Goal: Download file/media

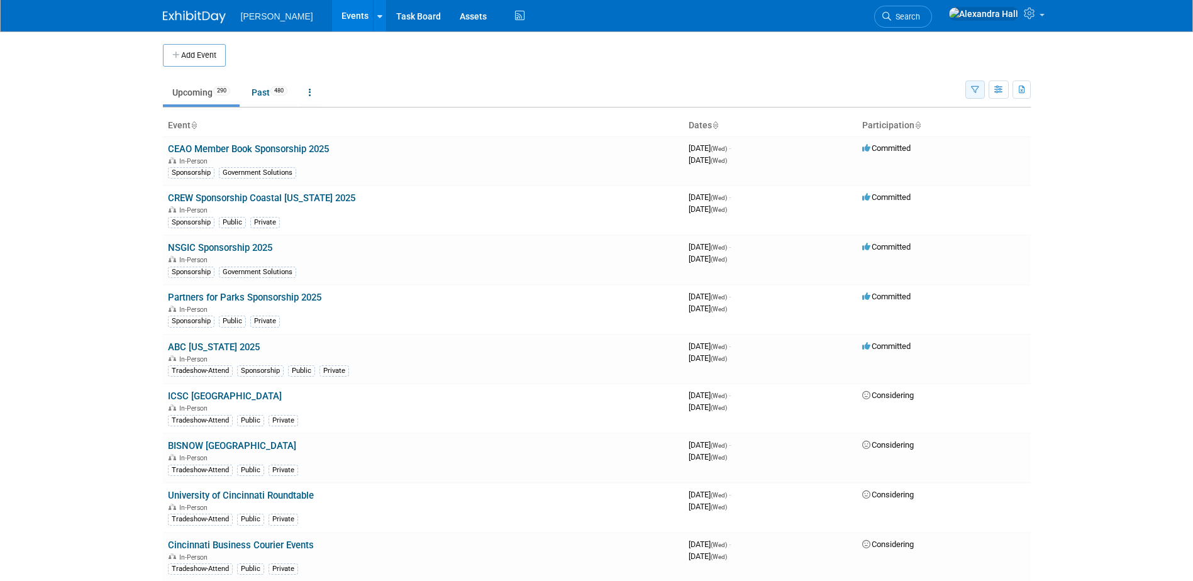
click at [977, 82] on button "button" at bounding box center [976, 90] width 20 height 18
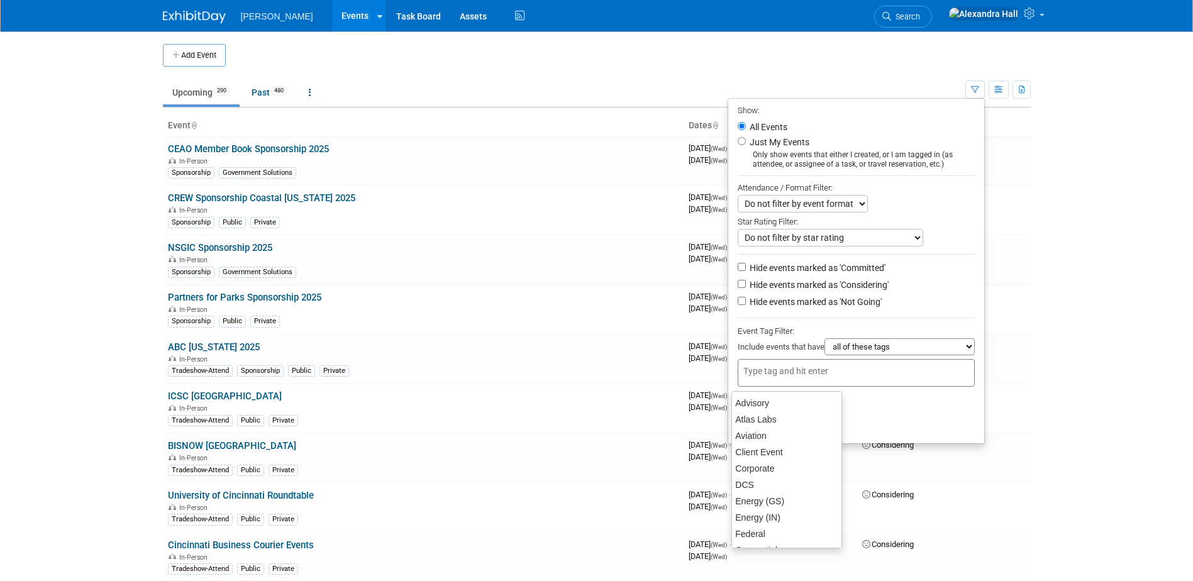
click at [752, 382] on div at bounding box center [856, 373] width 237 height 28
click at [771, 397] on div "GS APAC" at bounding box center [787, 403] width 111 height 18
type input "GS APAC"
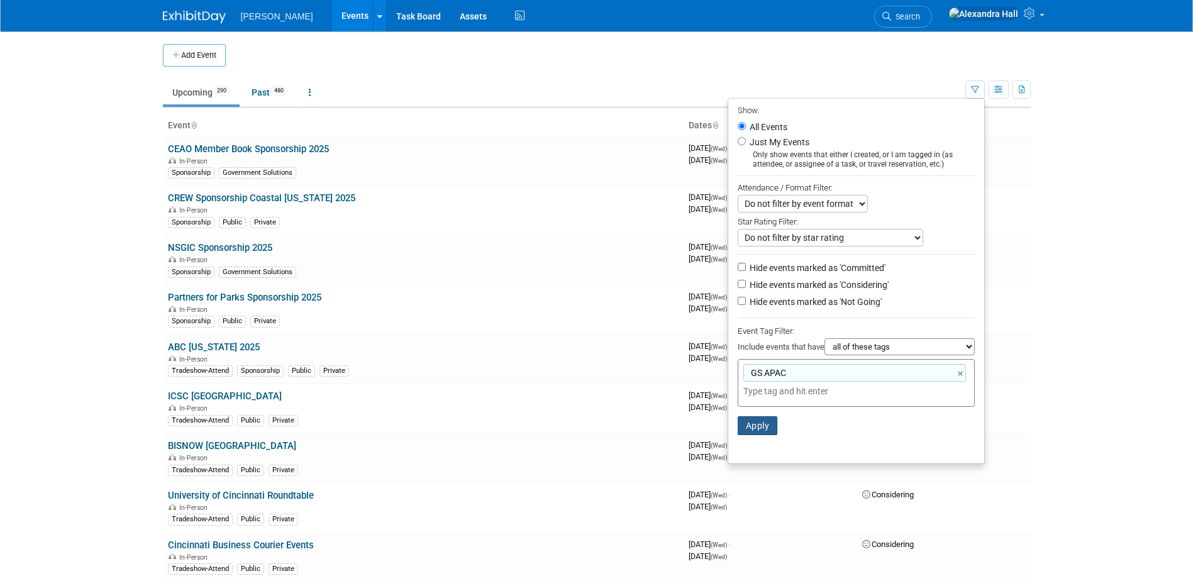
click at [771, 432] on button "Apply" at bounding box center [758, 425] width 40 height 19
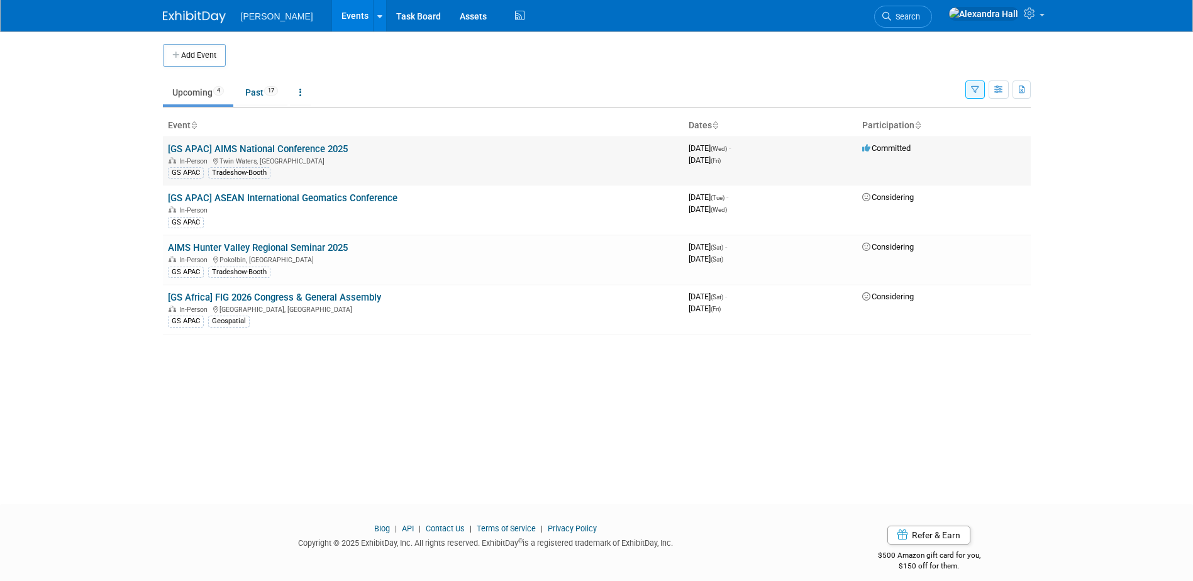
click at [280, 141] on td "[GS APAC] AIMS National Conference 2025 In-Person Twin Waters, Australia GS APA…" at bounding box center [423, 161] width 521 height 49
click at [280, 147] on link "[GS APAC] AIMS National Conference 2025" at bounding box center [258, 148] width 180 height 11
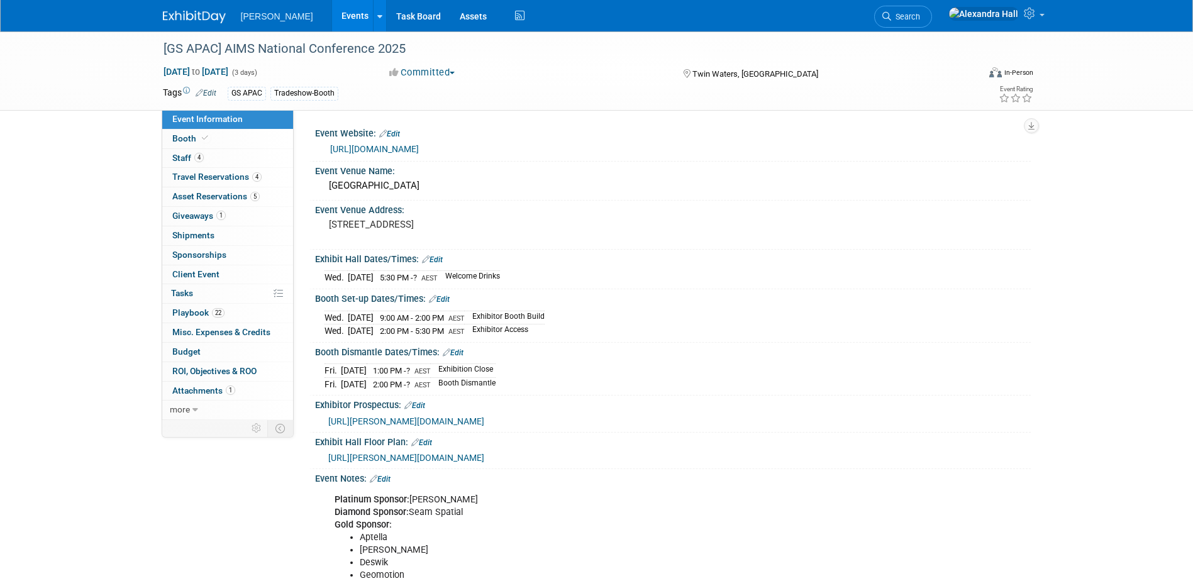
click at [203, 408] on link "more" at bounding box center [227, 410] width 131 height 19
click at [225, 427] on span "Event Binder (.pdf export)" at bounding box center [222, 429] width 101 height 10
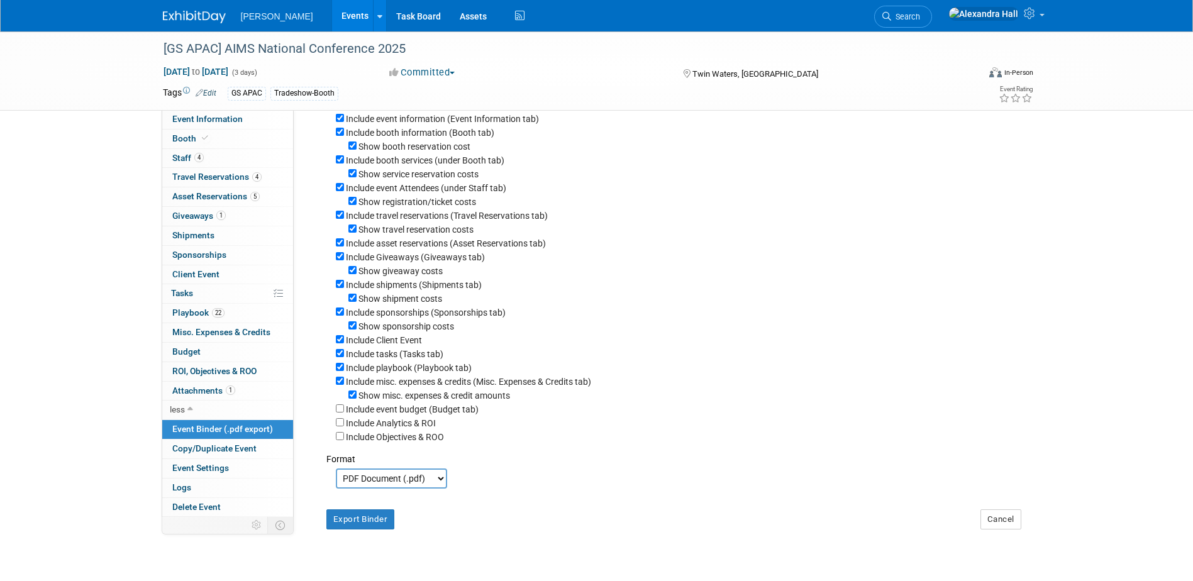
scroll to position [179, 0]
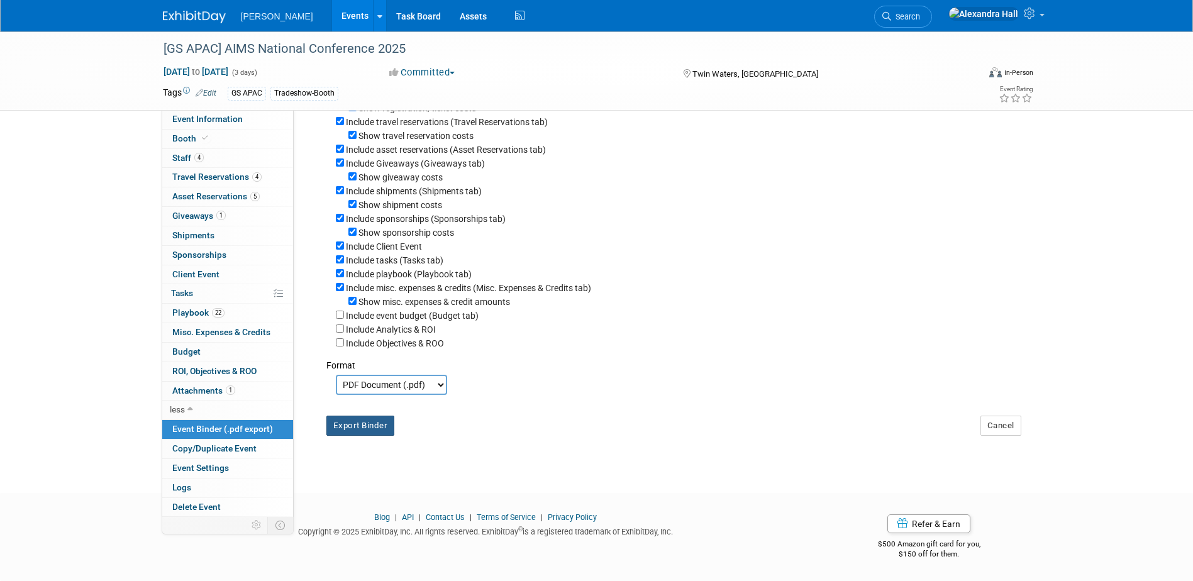
click at [370, 425] on button "Export Binder" at bounding box center [361, 426] width 69 height 20
